Goal: Browse casually

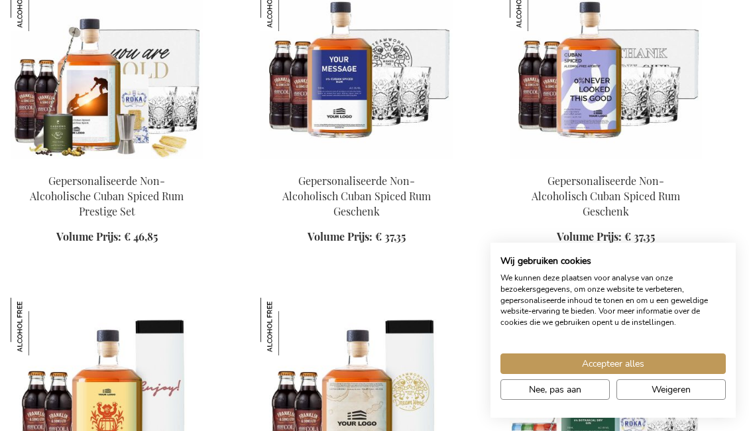
scroll to position [981, 0]
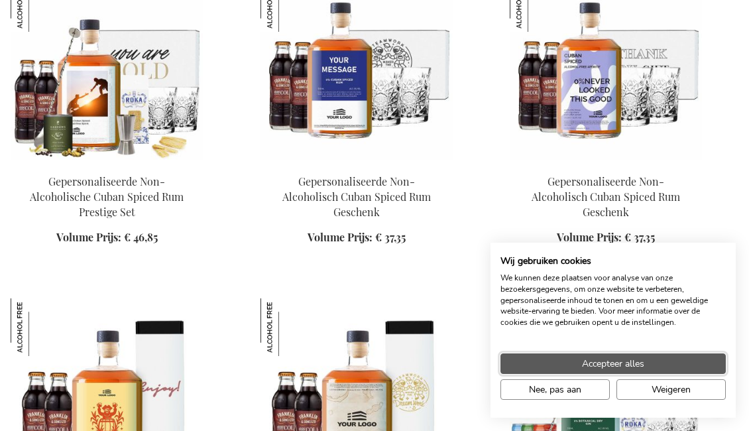
click at [697, 365] on button "Accepteer alles" at bounding box center [613, 363] width 225 height 21
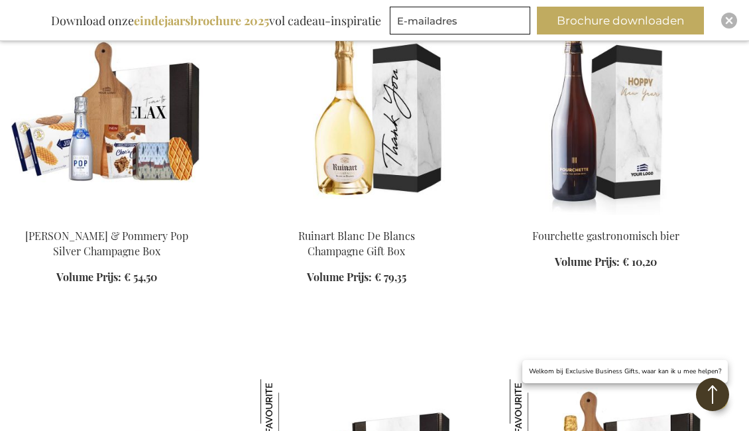
scroll to position [3168, 0]
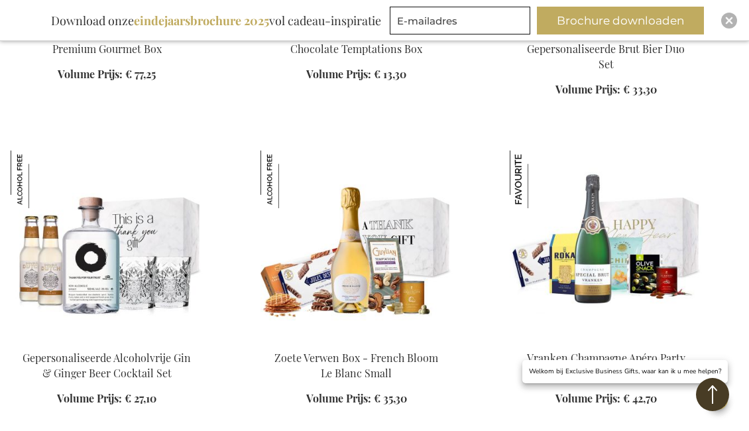
scroll to position [4319, 0]
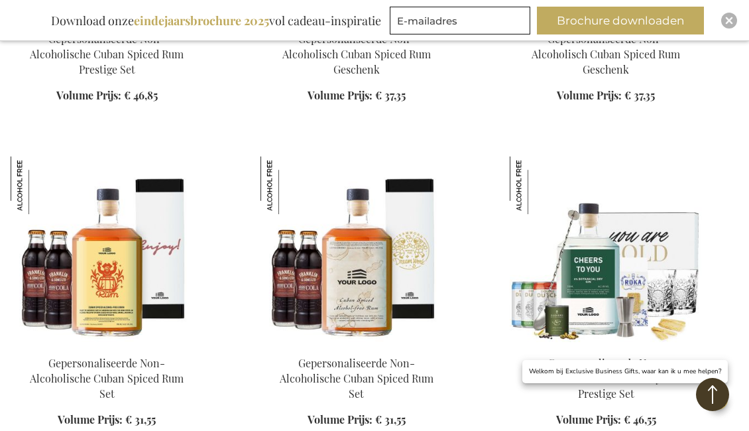
scroll to position [5317, 1]
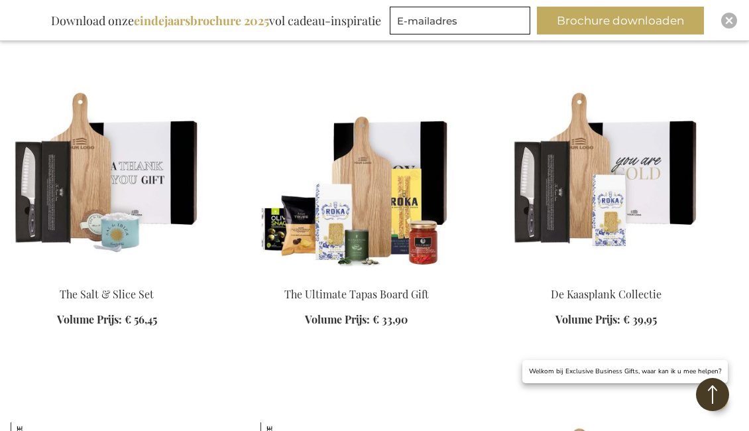
scroll to position [6987, 0]
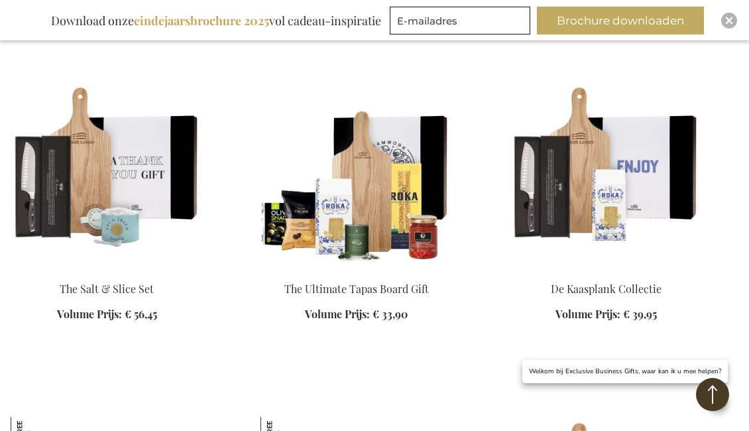
click at [573, 164] on img at bounding box center [606, 175] width 192 height 186
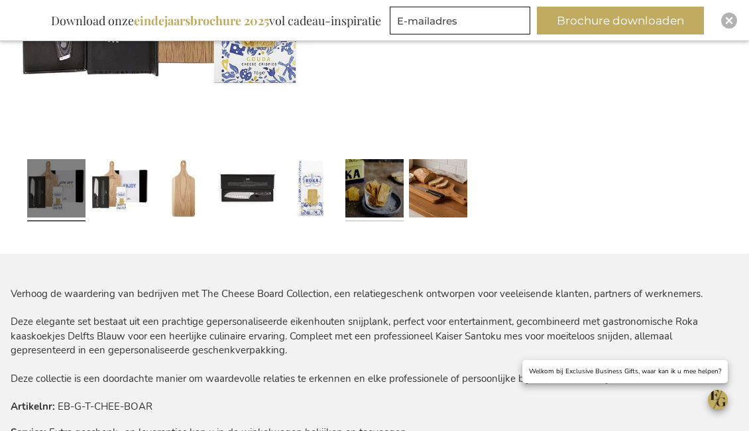
scroll to position [485, 0]
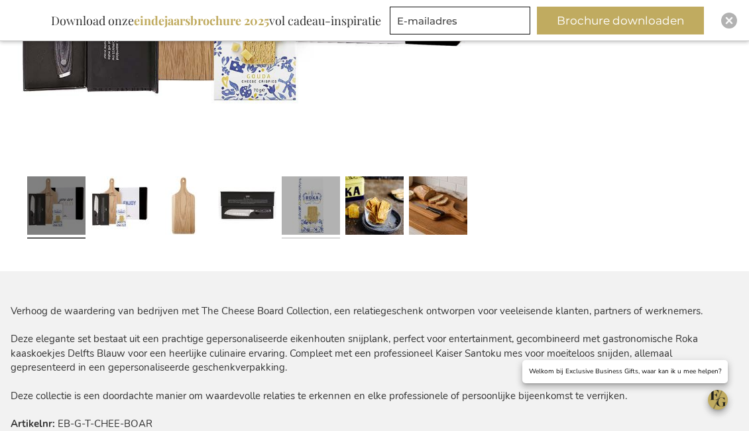
click at [332, 212] on link at bounding box center [311, 207] width 58 height 73
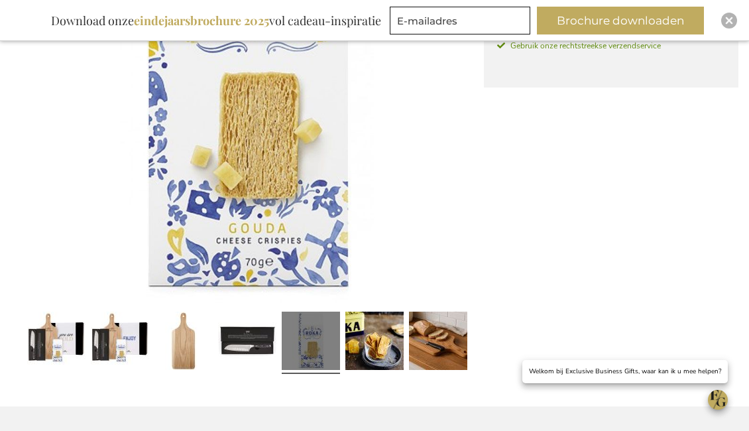
scroll to position [347, 0]
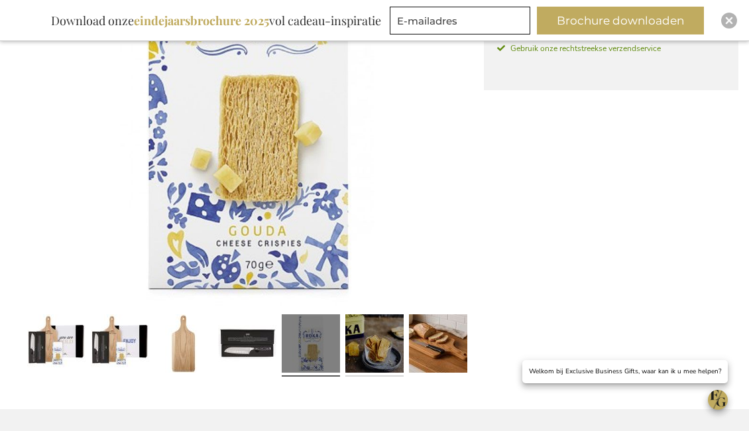
click at [376, 379] on link at bounding box center [374, 345] width 58 height 73
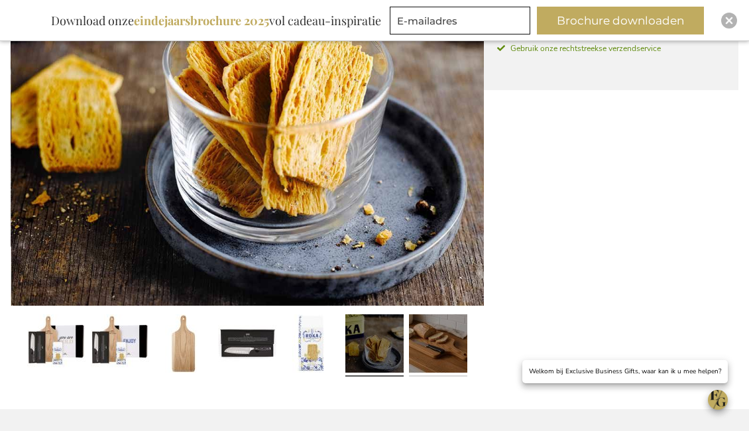
click at [435, 328] on link at bounding box center [438, 345] width 58 height 73
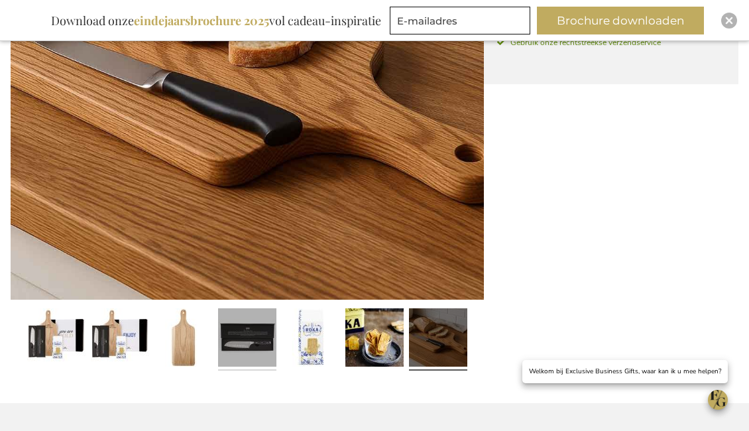
scroll to position [354, 0]
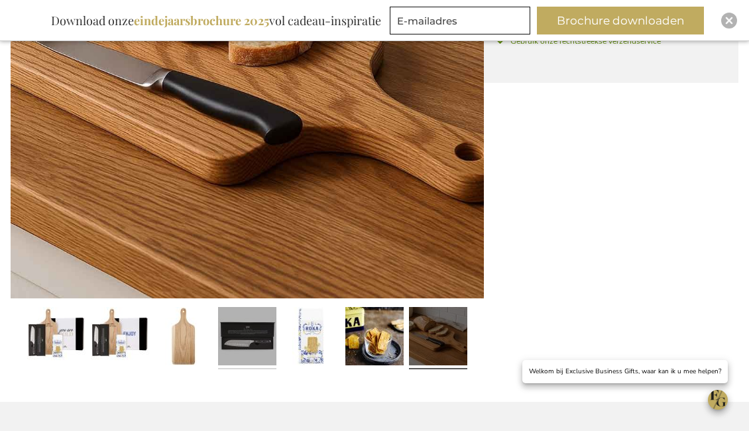
click at [235, 354] on link at bounding box center [247, 338] width 58 height 73
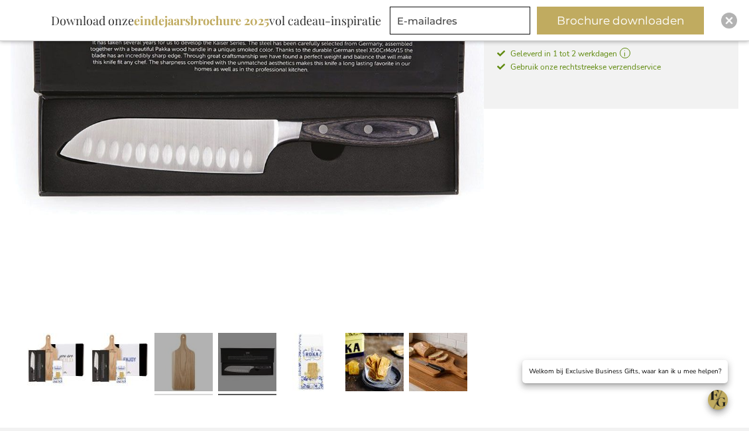
scroll to position [326, 0]
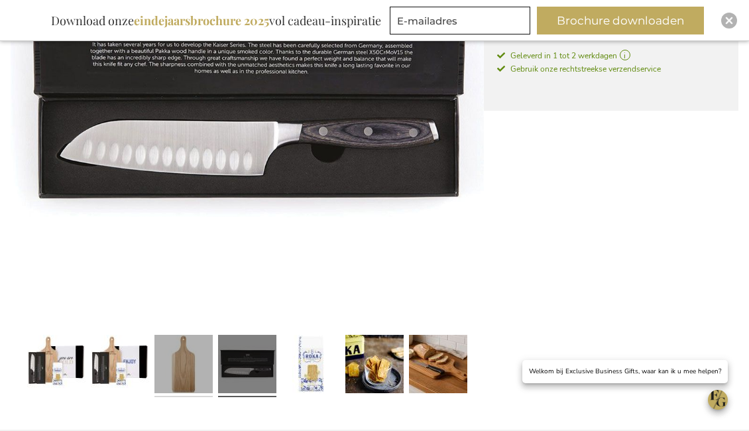
click at [178, 352] on link at bounding box center [183, 366] width 58 height 73
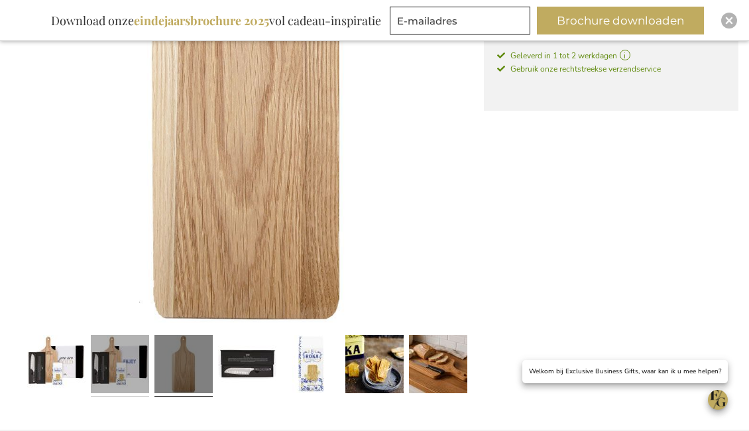
click at [137, 357] on link at bounding box center [120, 366] width 58 height 73
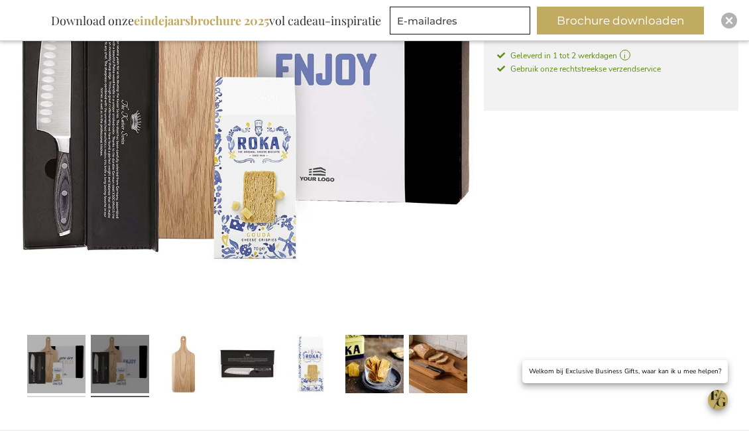
click at [50, 360] on link at bounding box center [56, 366] width 58 height 73
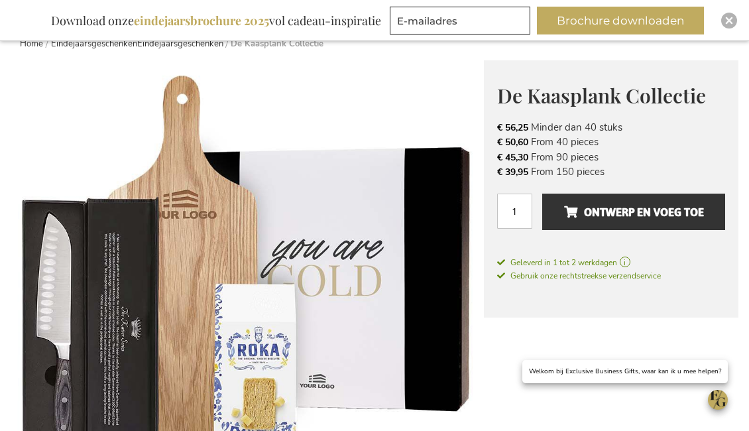
scroll to position [80, 0]
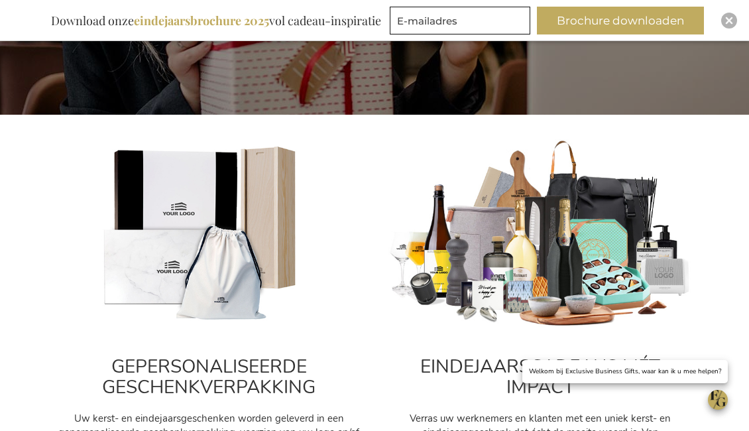
scroll to position [379, 0]
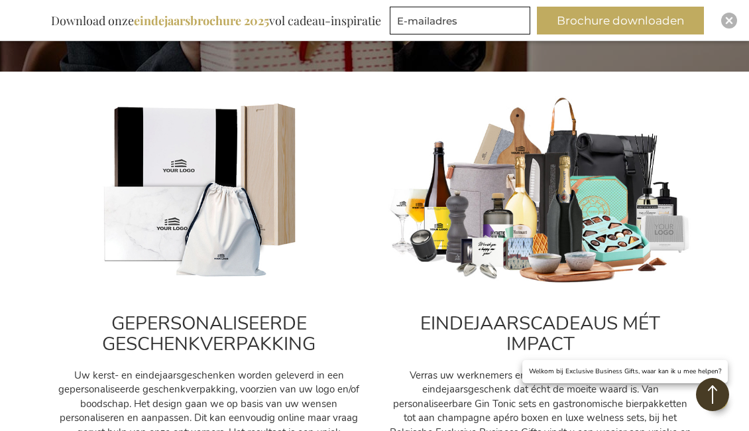
click at [548, 240] on img at bounding box center [540, 191] width 305 height 190
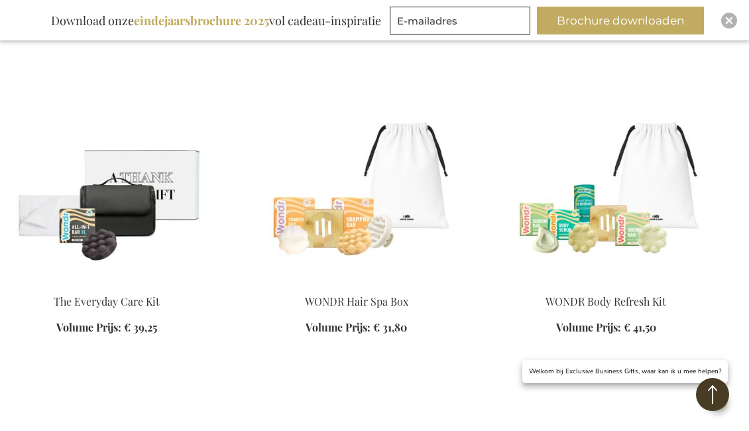
scroll to position [3150, 0]
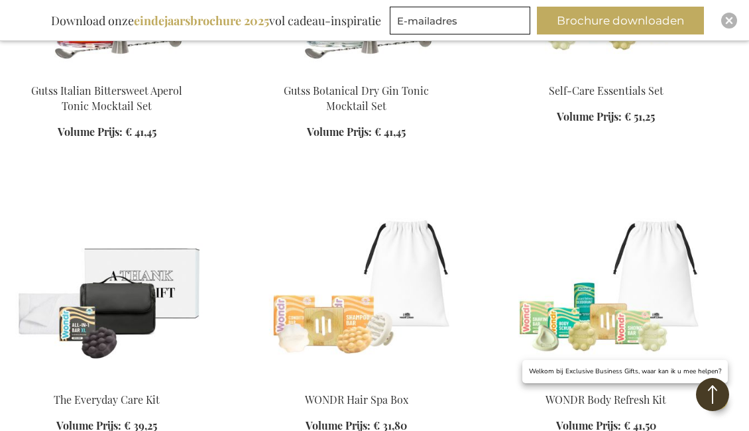
scroll to position [3047, 0]
